Goal: Transaction & Acquisition: Book appointment/travel/reservation

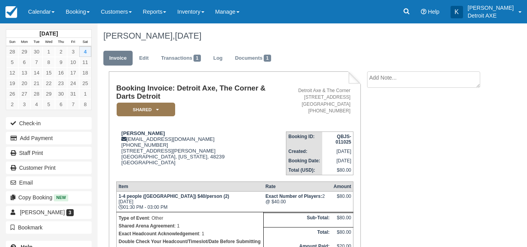
scroll to position [126, 0]
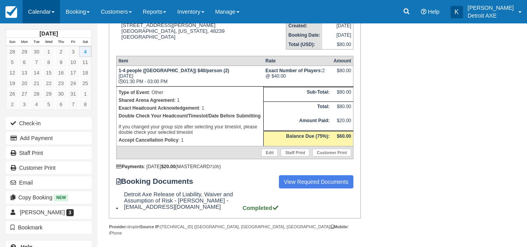
drag, startPoint x: 0, startPoint y: 0, endPoint x: 43, endPoint y: 14, distance: 45.3
click at [43, 14] on link "Calendar" at bounding box center [41, 11] width 37 height 23
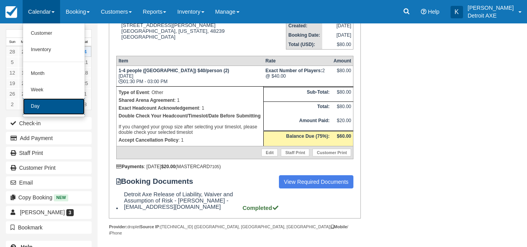
click at [44, 104] on link "Day" at bounding box center [54, 106] width 62 height 16
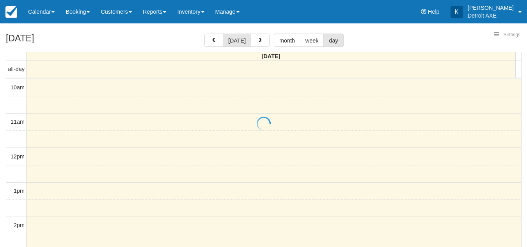
select select
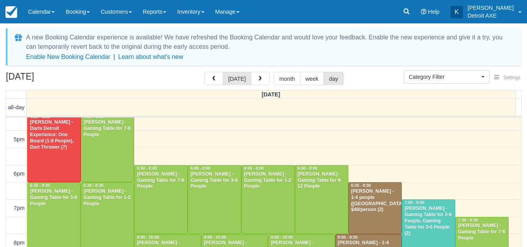
scroll to position [228, 0]
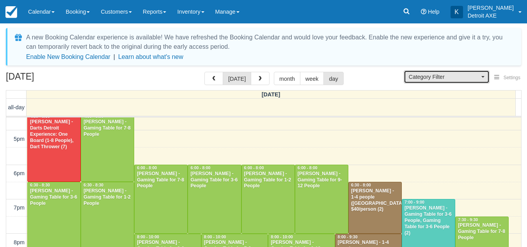
click at [454, 77] on span "Category Filter" at bounding box center [444, 77] width 71 height 8
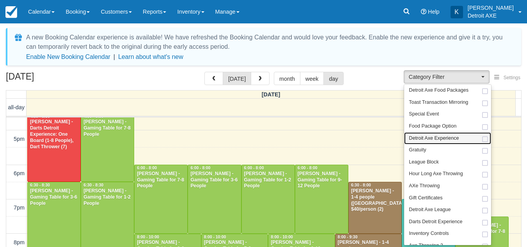
click at [439, 143] on link "Detroit Axe Experience" at bounding box center [447, 138] width 87 height 12
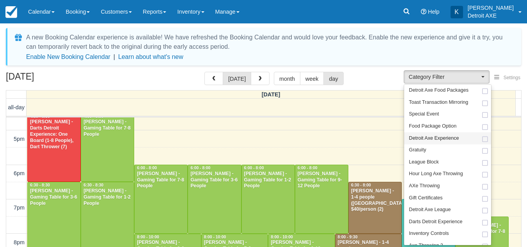
select select "14"
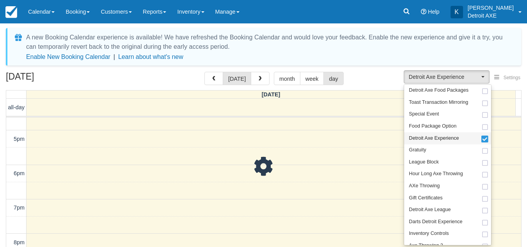
scroll to position [22, 0]
click at [370, 81] on div "October 4, 2025 today month week day" at bounding box center [264, 80] width 516 height 17
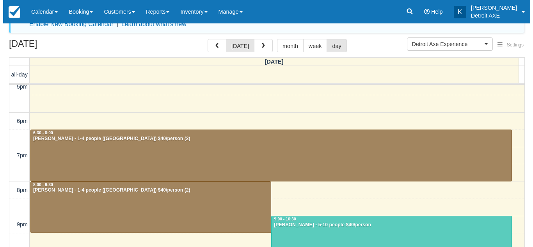
scroll to position [249, 0]
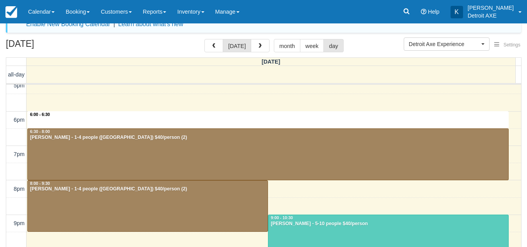
click at [318, 118] on div "10am 11am 12pm 1pm 2pm 3pm 4pm 5pm 6pm 7pm 8pm 9pm 10pm 11pm 6:00 - 6:30 1:30 -…" at bounding box center [263, 68] width 515 height 465
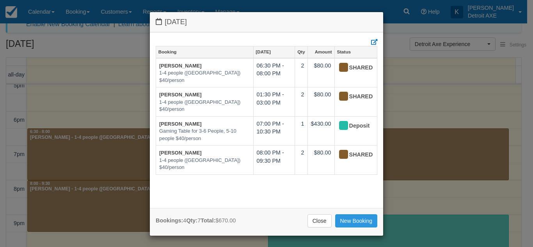
click at [308, 118] on tbody "Andy Snawerdt 1-4 people (Shared Arena) $40/person 06:30 PM - 08:00 PM 2 $80.00…" at bounding box center [266, 116] width 221 height 117
click at [342, 217] on link "New Booking" at bounding box center [356, 220] width 43 height 13
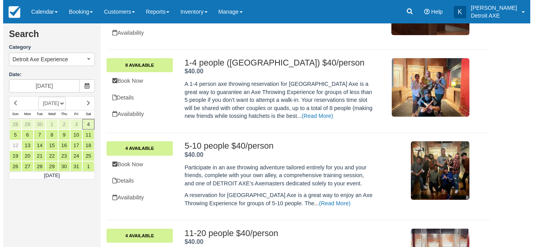
scroll to position [194, 0]
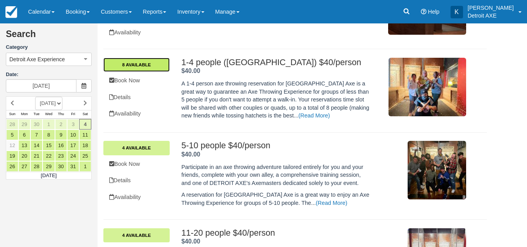
click at [160, 66] on link "8 Available" at bounding box center [136, 65] width 66 height 14
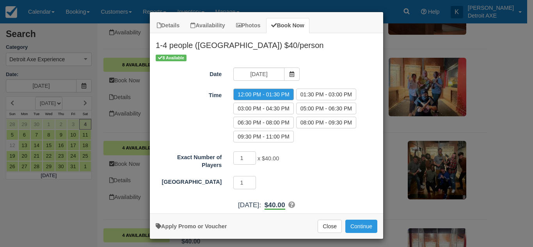
click at [196, 116] on div "Time 12:00 PM - 01:30 PM 01:30 PM - 03:00 PM 03:00 PM - 04:30 PM 05:00 PM - 06:…" at bounding box center [266, 117] width 233 height 56
click at [264, 118] on label "06:30 PM - 08:00 PM" at bounding box center [263, 123] width 60 height 12
radio input "true"
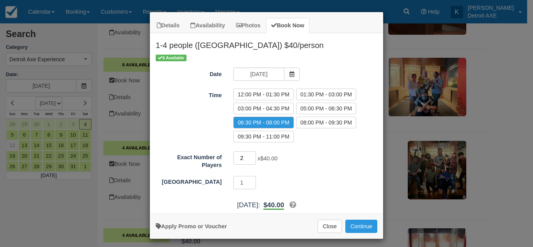
click at [251, 156] on input "2" at bounding box center [244, 157] width 23 height 13
type input "3"
click at [251, 156] on input "3" at bounding box center [244, 157] width 23 height 13
click at [297, 170] on div "Exact Number of Players 3 x $40.00 Required.Maximum of 4 Shared Arena 1 Require…" at bounding box center [267, 171] width 222 height 40
click at [357, 224] on button "Continue" at bounding box center [362, 226] width 32 height 13
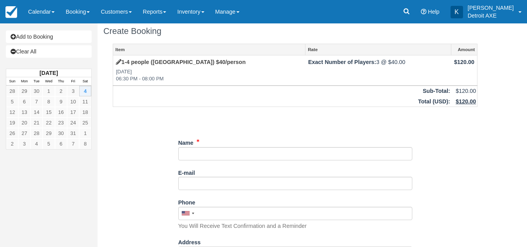
scroll to position [8, 0]
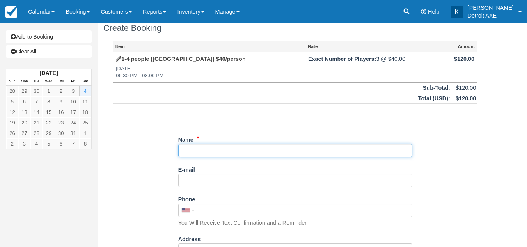
click at [202, 153] on input "Name" at bounding box center [295, 150] width 234 height 13
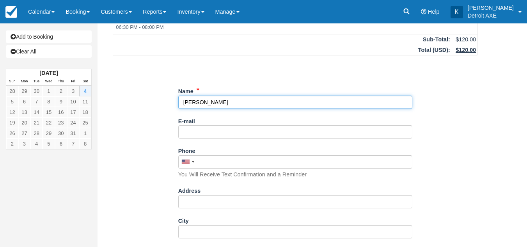
type input "[PERSON_NAME]"
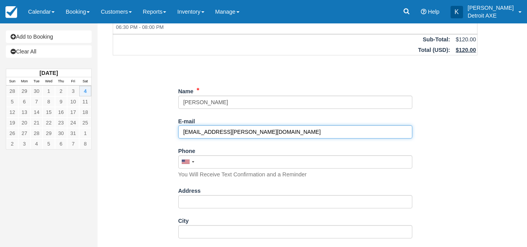
type input "[EMAIL_ADDRESS][PERSON_NAME][DOMAIN_NAME]"
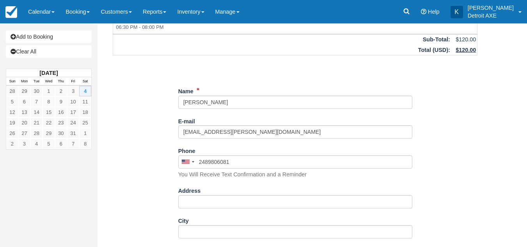
type input "(248) 980-6081"
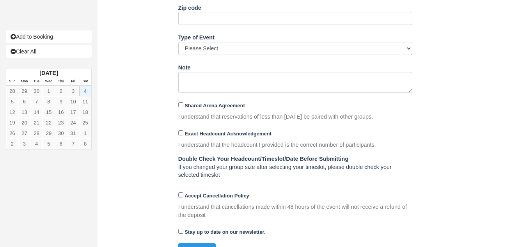
scroll to position [360, 0]
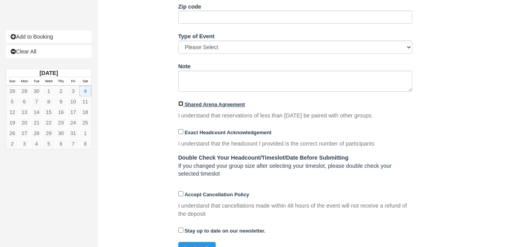
click at [182, 103] on input "Shared Arena Agreement" at bounding box center [180, 103] width 5 height 5
checkbox input "true"
click at [183, 134] on input "Exact Headcount Acknowledgement" at bounding box center [180, 131] width 5 height 5
checkbox input "true"
click at [182, 193] on input "Accept Cancellation Policy" at bounding box center [180, 193] width 5 height 5
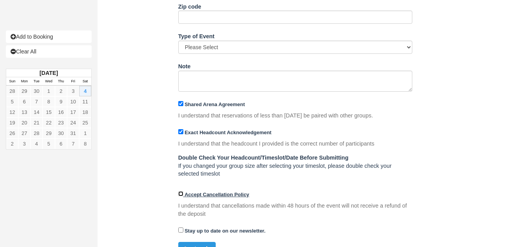
checkbox input "true"
click at [190, 244] on button "Continue" at bounding box center [196, 248] width 37 height 13
type input "+12489806081"
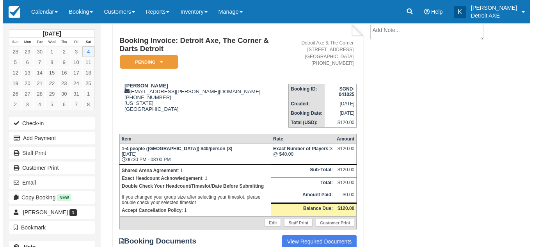
scroll to position [50, 0]
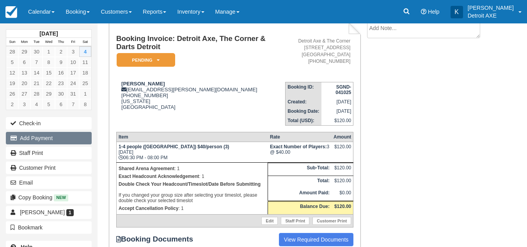
click at [52, 137] on button "Add Payment" at bounding box center [49, 138] width 86 height 12
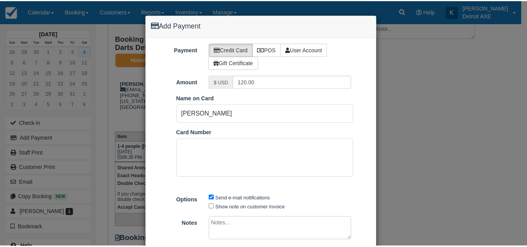
scroll to position [52, 0]
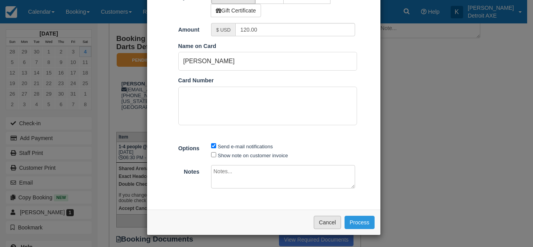
click at [324, 221] on button "Cancel" at bounding box center [327, 222] width 27 height 13
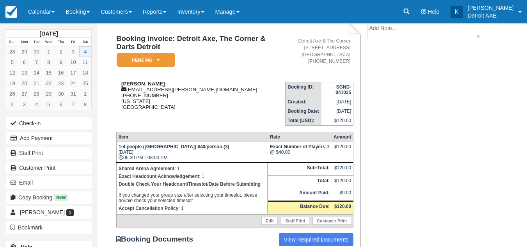
scroll to position [0, 0]
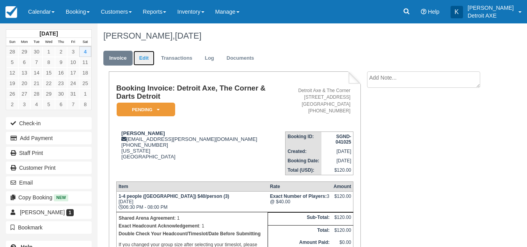
click at [144, 64] on link "Edit" at bounding box center [144, 58] width 21 height 15
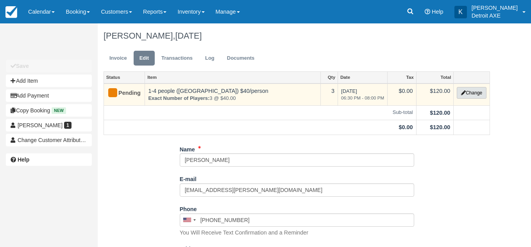
click at [467, 91] on button "Change" at bounding box center [471, 93] width 30 height 12
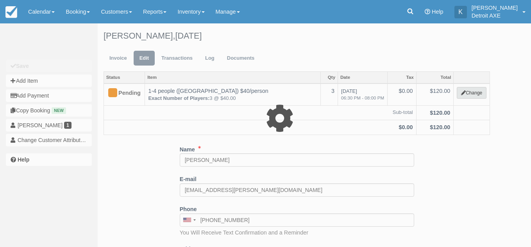
select select "14"
type input "120.00"
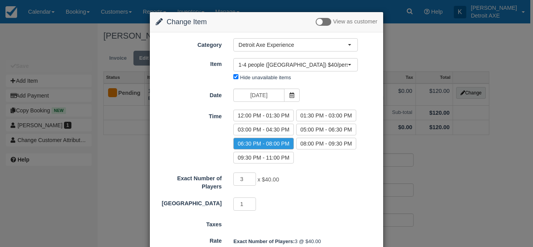
scroll to position [40, 0]
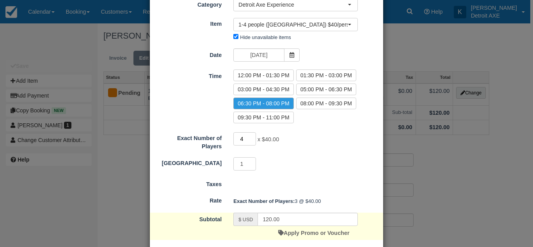
type input "4"
click at [250, 137] on input "4" at bounding box center [244, 138] width 23 height 13
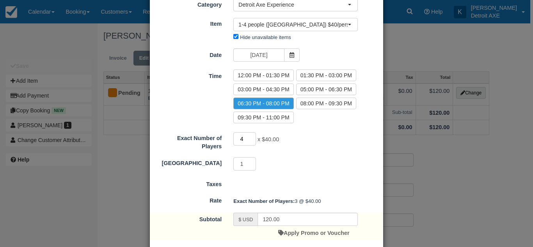
scroll to position [84, 0]
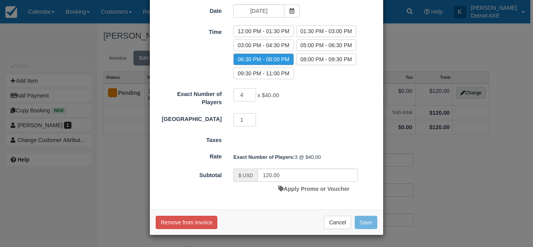
type input "160.00"
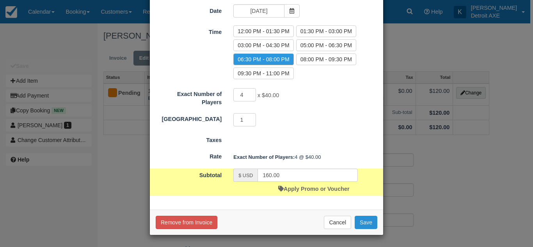
click at [364, 226] on button "Save" at bounding box center [366, 222] width 23 height 13
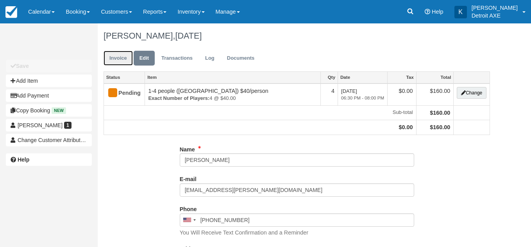
click at [116, 52] on link "Invoice" at bounding box center [117, 58] width 29 height 15
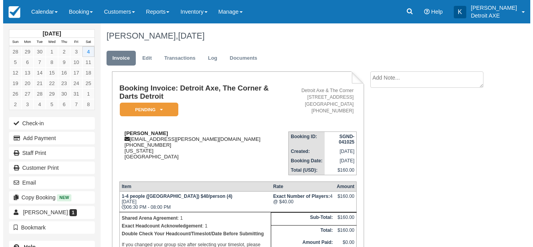
scroll to position [79, 0]
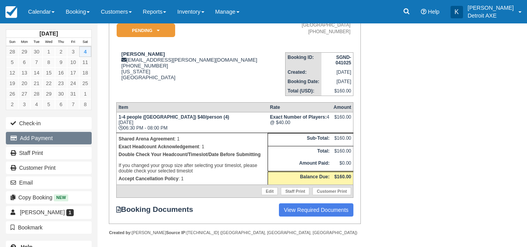
click at [79, 141] on button "Add Payment" at bounding box center [49, 138] width 86 height 12
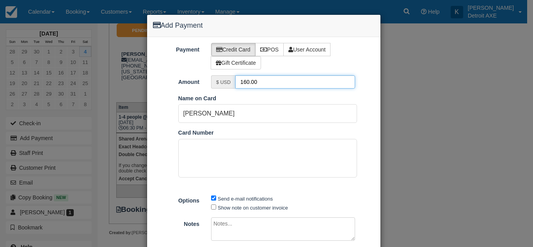
drag, startPoint x: 285, startPoint y: 82, endPoint x: 191, endPoint y: 74, distance: 94.4
click at [191, 74] on div "Payment Credit Card POS User Account Gift Certificate Amount $ USD 160.00 Pay i…" at bounding box center [263, 149] width 233 height 225
type input "20.00"
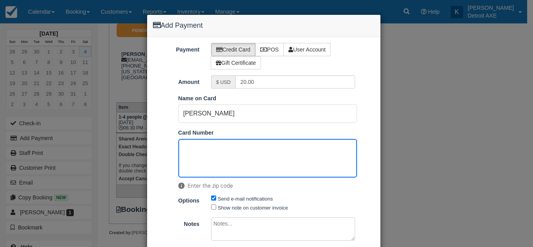
scroll to position [52, 0]
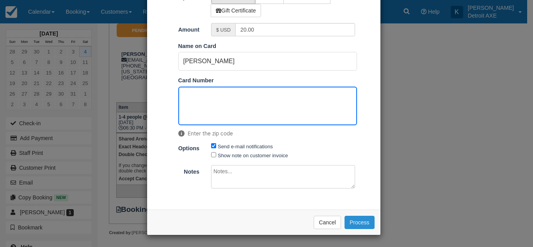
click at [356, 223] on button "Process" at bounding box center [360, 222] width 30 height 13
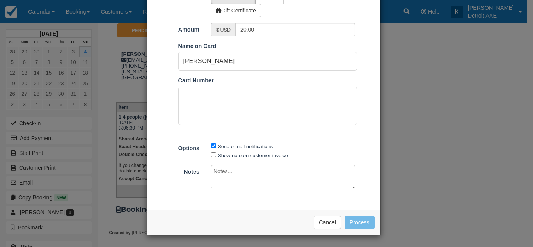
scroll to position [52, 0]
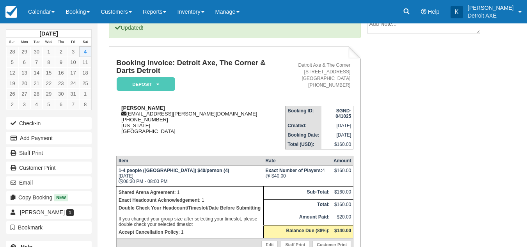
scroll to position [70, 0]
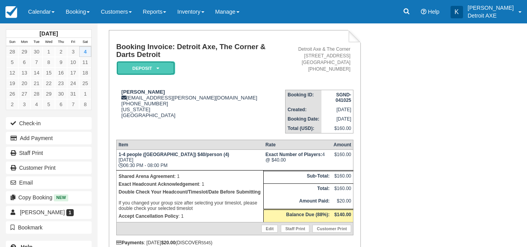
click at [137, 63] on em "Deposit" at bounding box center [146, 68] width 59 height 14
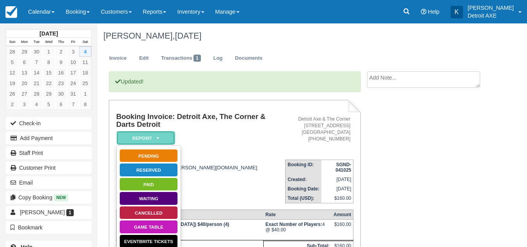
scroll to position [56, 0]
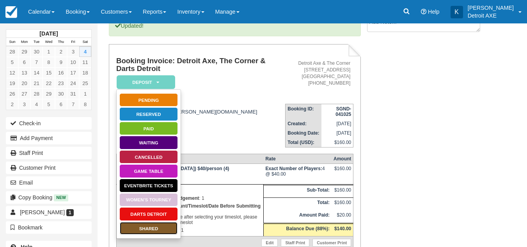
click at [146, 226] on link "SHARED" at bounding box center [148, 229] width 59 height 14
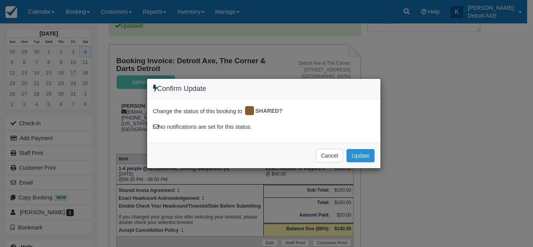
click at [364, 151] on button "Update" at bounding box center [361, 155] width 28 height 13
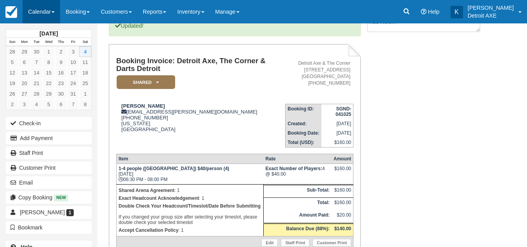
click at [32, 15] on link "Calendar" at bounding box center [41, 11] width 37 height 23
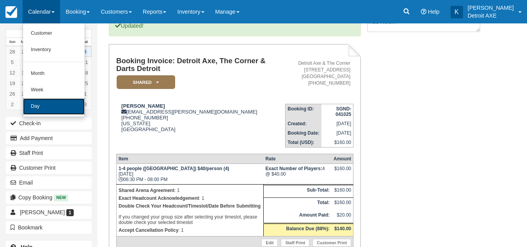
click at [34, 102] on link "Day" at bounding box center [54, 106] width 62 height 16
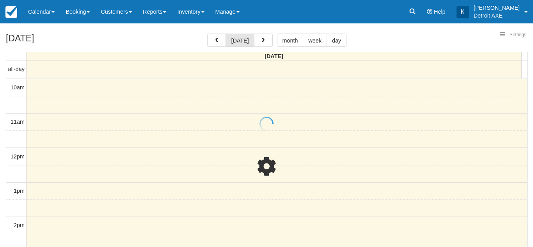
select select
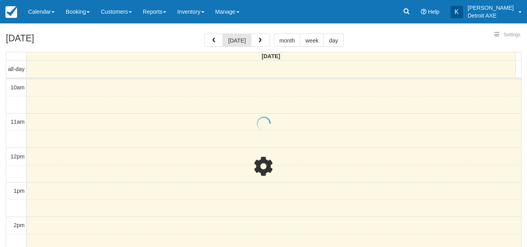
scroll to position [138, 0]
select select
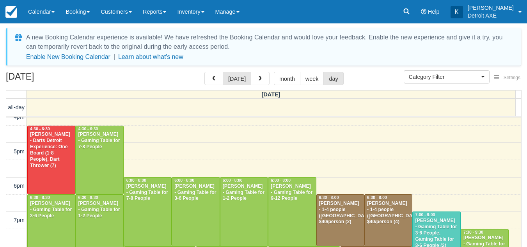
scroll to position [218, 0]
